Goal: Navigation & Orientation: Find specific page/section

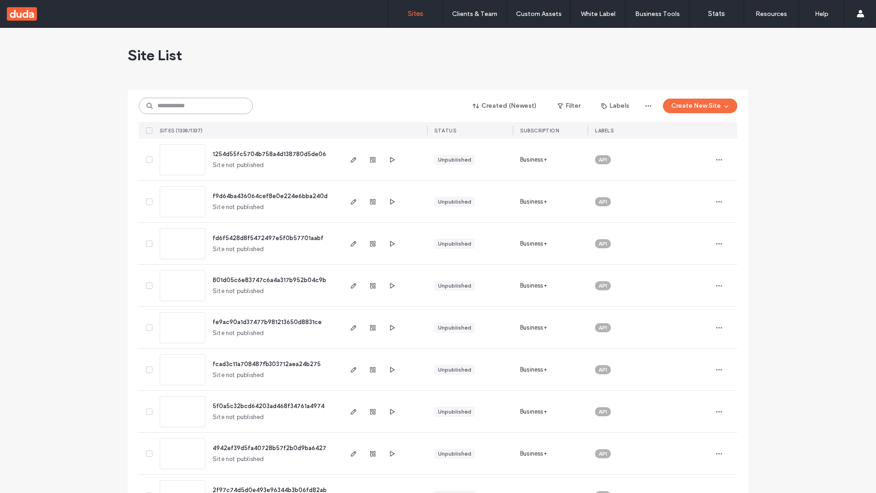
click at [196, 106] on input at bounding box center [196, 106] width 114 height 16
type input "**********"
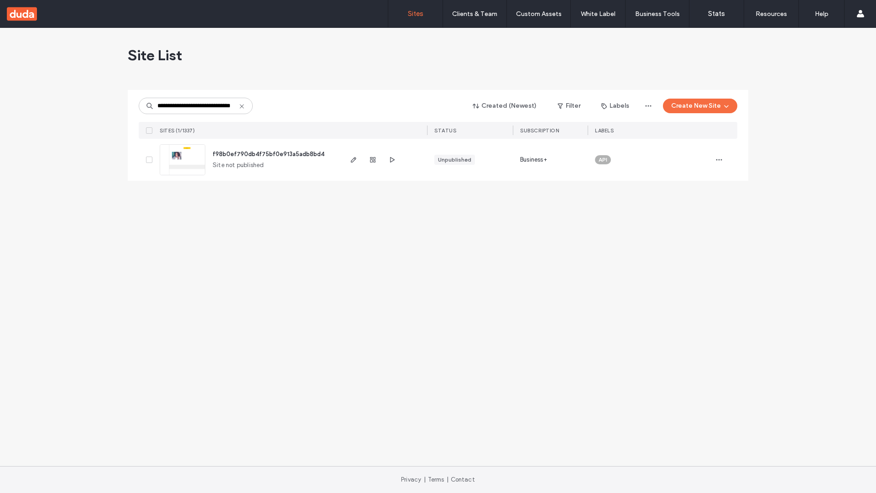
click at [269, 154] on span "f98b0ef790db4f75bf0e913a5adb8bd4" at bounding box center [269, 154] width 112 height 7
